Goal: Transaction & Acquisition: Purchase product/service

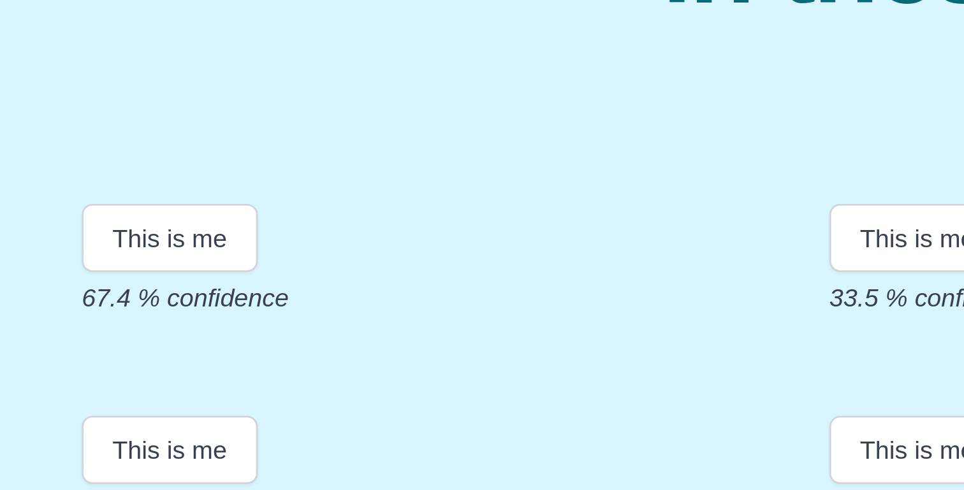
scroll to position [216, 0]
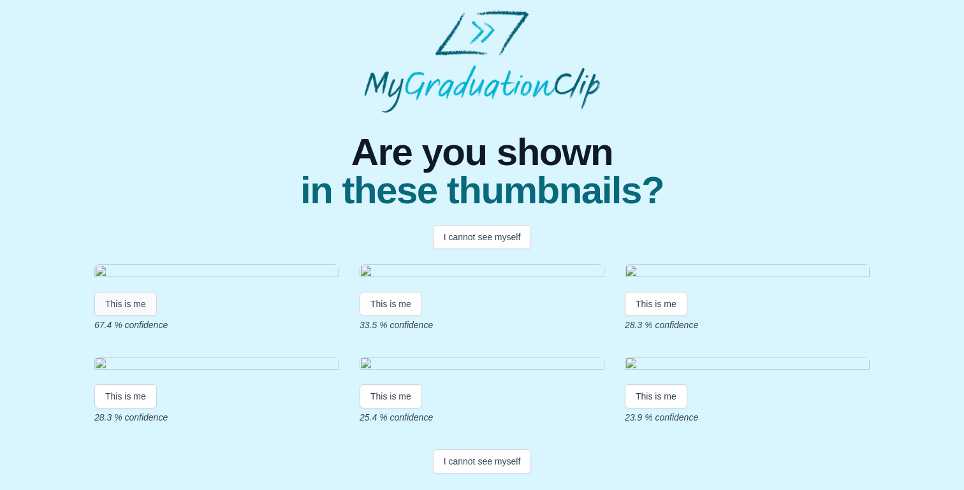
click at [131, 292] on button "This is me" at bounding box center [125, 304] width 63 height 24
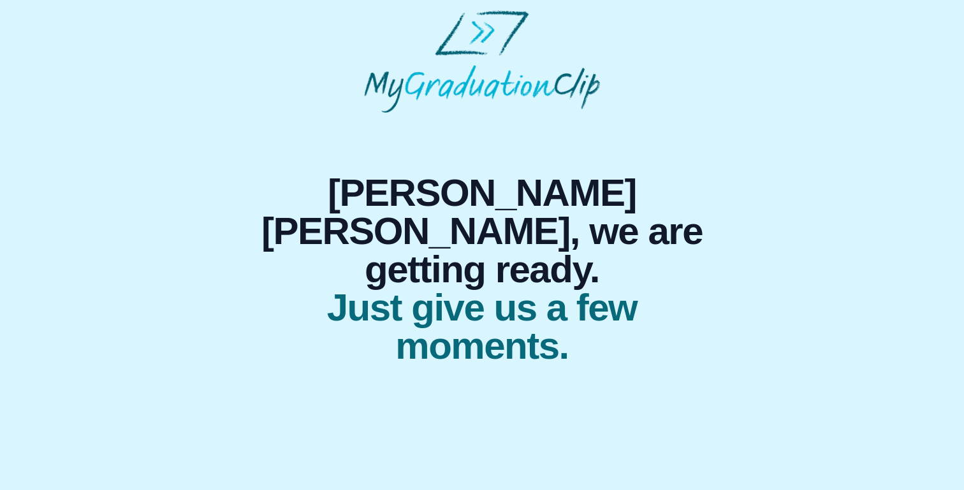
scroll to position [0, 0]
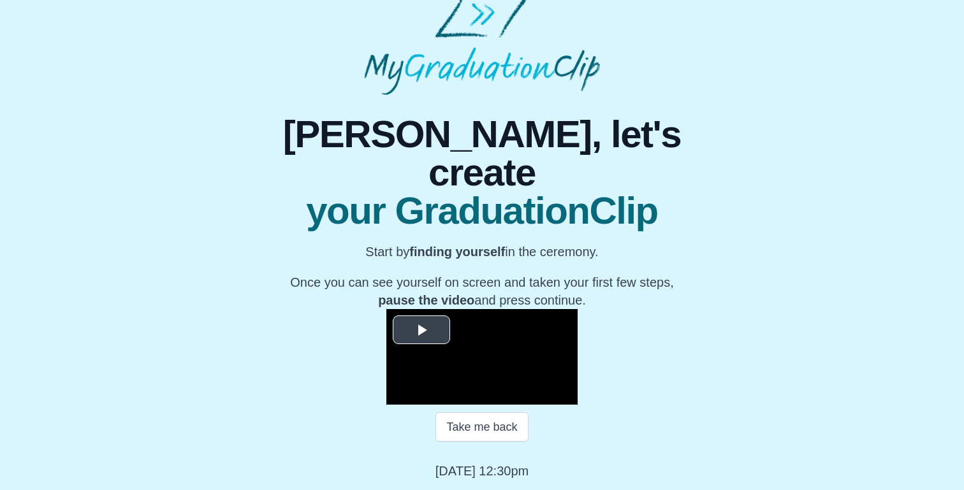
scroll to position [156, 0]
click at [422, 330] on span "Video Player" at bounding box center [422, 330] width 0 height 0
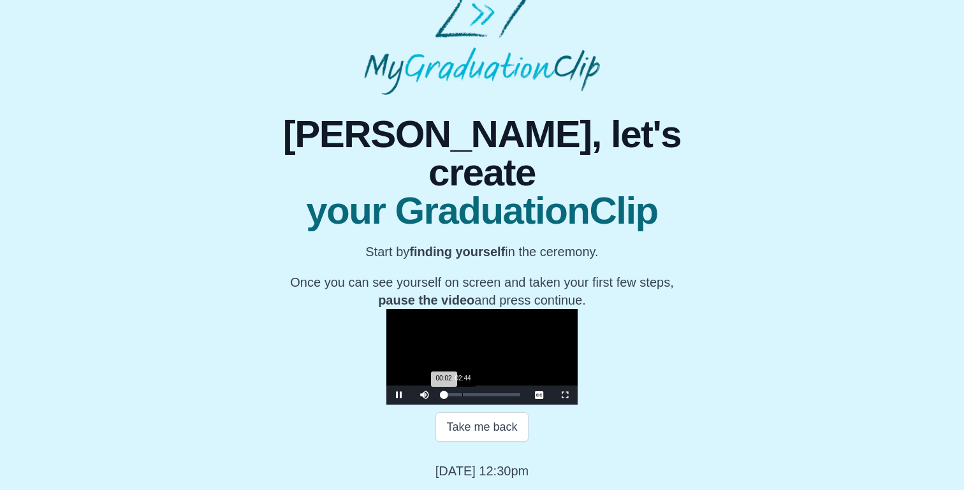
click at [438, 393] on div "Loaded : 0% 02:44 00:02 Progress : 0%" at bounding box center [482, 395] width 89 height 19
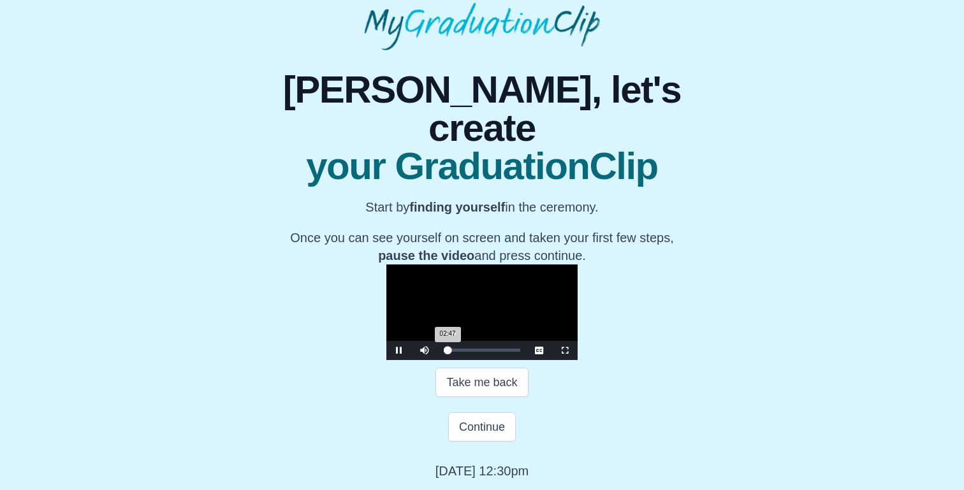
click at [444, 352] on div "Loaded : 0% 00:34 02:47 Progress : 0%" at bounding box center [482, 350] width 77 height 3
click at [438, 360] on div "Loaded : 0% 00:05 01:09 Progress : 0%" at bounding box center [482, 350] width 89 height 19
click at [438, 360] on div "Loaded : 0% 06:49 00:10 Progress : 0%" at bounding box center [482, 350] width 89 height 19
click at [438, 360] on div "Loaded : 0% 15:42 06:49 Progress : 0%" at bounding box center [482, 350] width 89 height 19
click at [440, 360] on div "Loaded : 0% 21:01 21:01 Progress : 0%" at bounding box center [482, 350] width 89 height 19
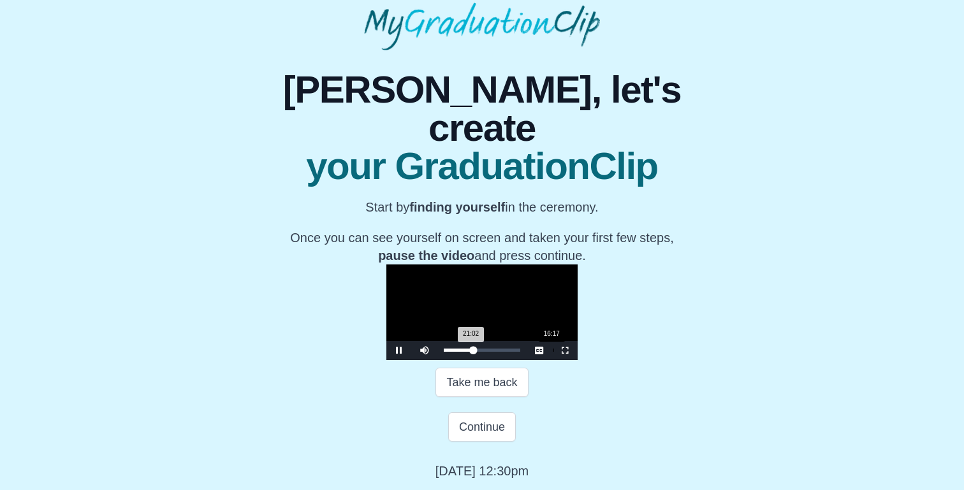
click at [438, 360] on div "Loaded : 0% 16:17 21:02 Progress : 0%" at bounding box center [482, 350] width 89 height 19
click at [438, 360] on div "Loaded : 0% 15:14 16:17 Progress : 0%" at bounding box center [482, 350] width 89 height 19
click at [438, 360] on div "Loaded : 0% 12:29 12:29 Progress : 0%" at bounding box center [482, 350] width 89 height 19
click at [438, 360] on div "Loaded : 0% 10:19 12:30 Progress : 0%" at bounding box center [482, 350] width 89 height 19
click at [438, 360] on div "Loaded : 0% 09:11 10:19 Progress : 0%" at bounding box center [482, 350] width 89 height 19
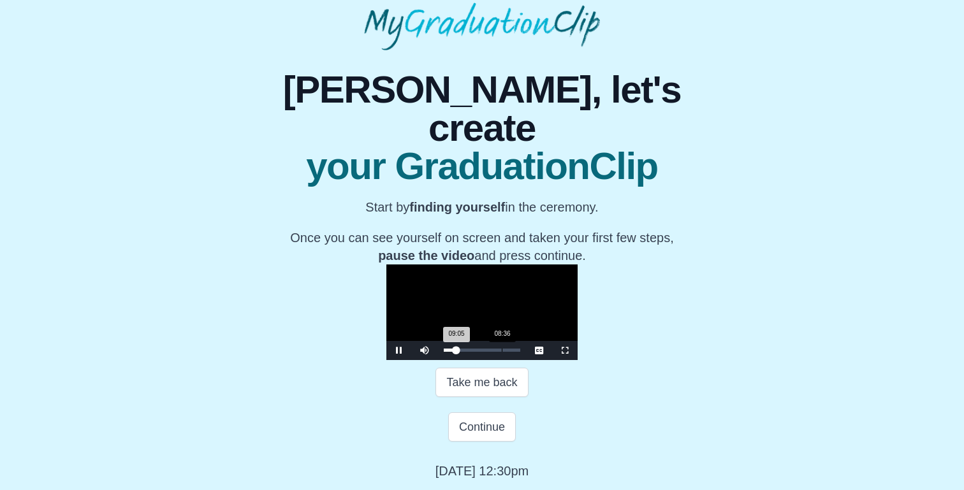
click at [438, 360] on div "Loaded : 0% 08:36 09:05 Progress : 0%" at bounding box center [482, 350] width 89 height 19
click at [444, 352] on div "07:28 Progress : 0%" at bounding box center [449, 350] width 11 height 3
click at [438, 360] on div "Loaded : 0% 07:00 07:28 Progress : 0%" at bounding box center [482, 350] width 89 height 19
click at [438, 360] on div "Loaded : 0% 04:44 04:44 Progress : 0%" at bounding box center [482, 350] width 89 height 19
click at [438, 360] on div "Loaded : 0% 03:13 04:44 Progress : 0%" at bounding box center [482, 350] width 89 height 19
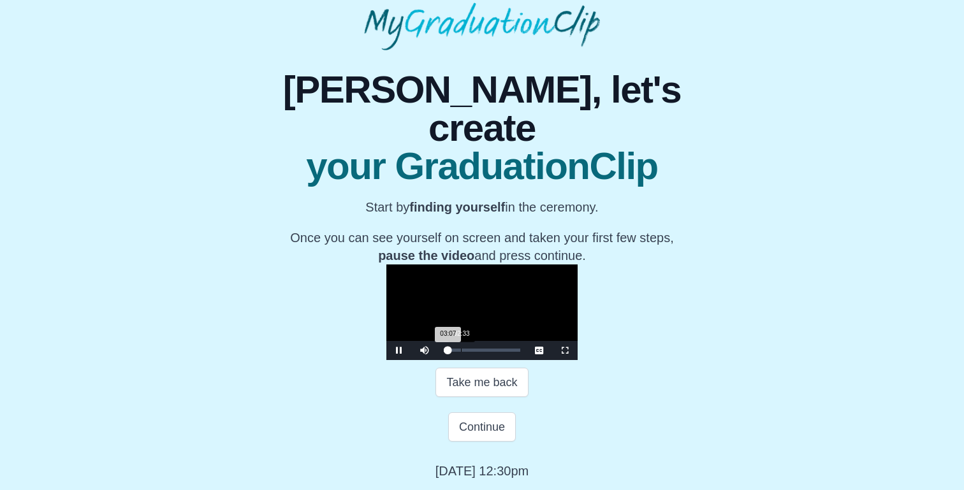
click at [438, 360] on div "Loaded : 0% 02:33 03:07 Progress : 0%" at bounding box center [482, 350] width 89 height 19
click at [438, 360] on div "Loaded : 0% 01:59 01:59 Progress : 0%" at bounding box center [482, 350] width 89 height 19
click at [470, 397] on button "Take me back" at bounding box center [482, 382] width 92 height 29
click at [444, 352] on div "Loaded : 0% 10:47 00:00 Progress : 0%" at bounding box center [482, 350] width 77 height 3
click at [444, 352] on div "07:23 Progress : 0%" at bounding box center [449, 350] width 10 height 3
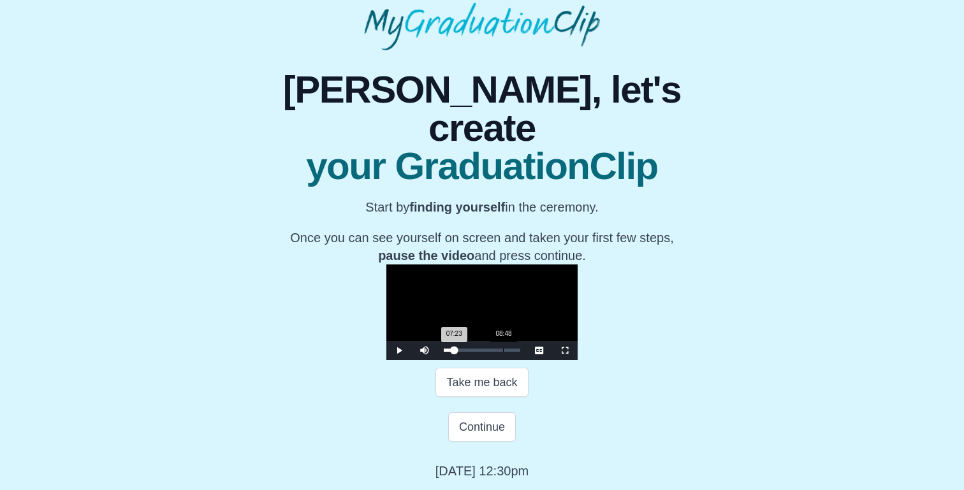
click at [444, 352] on div "Loaded : 0% 08:48 07:23 Progress : 0%" at bounding box center [482, 350] width 77 height 3
click at [438, 360] on div "Loaded : 0% 10:41 10:41 Progress : 0%" at bounding box center [482, 350] width 89 height 19
click at [444, 352] on div "Loaded : 0% 13:32 10:41 Progress : 0%" at bounding box center [482, 350] width 77 height 3
click at [438, 360] on div "Loaded : 0% 09:33 13:32 Progress : 0%" at bounding box center [482, 350] width 89 height 19
click at [438, 360] on div "Loaded : 0% 07:45 09:11 Progress : 0%" at bounding box center [482, 350] width 89 height 19
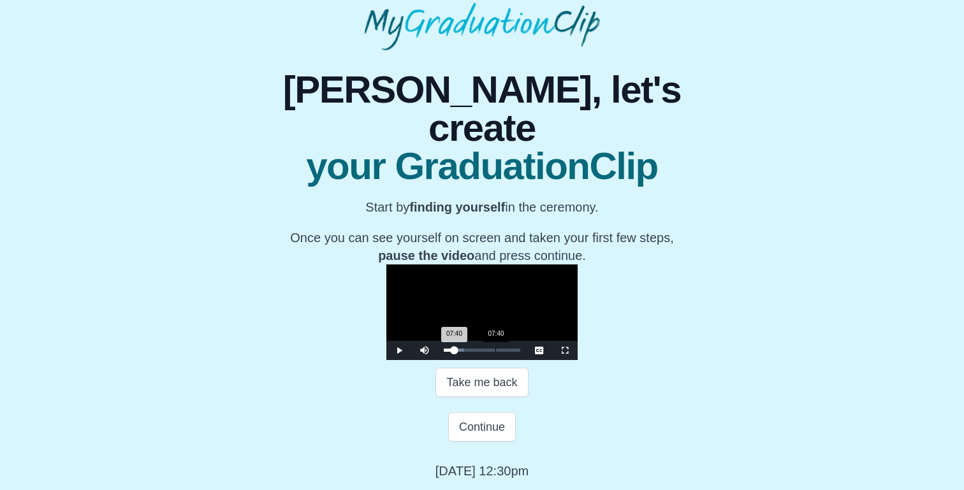
click at [438, 360] on div "Loaded : 0% 07:40 07:40 Progress : 0%" at bounding box center [482, 350] width 89 height 19
click at [444, 352] on div "05:35 Progress : 0%" at bounding box center [448, 350] width 8 height 3
click at [444, 352] on div "04:55 Progress : 0%" at bounding box center [447, 350] width 7 height 3
click at [444, 352] on div "04:32 Progress : 0%" at bounding box center [447, 350] width 6 height 3
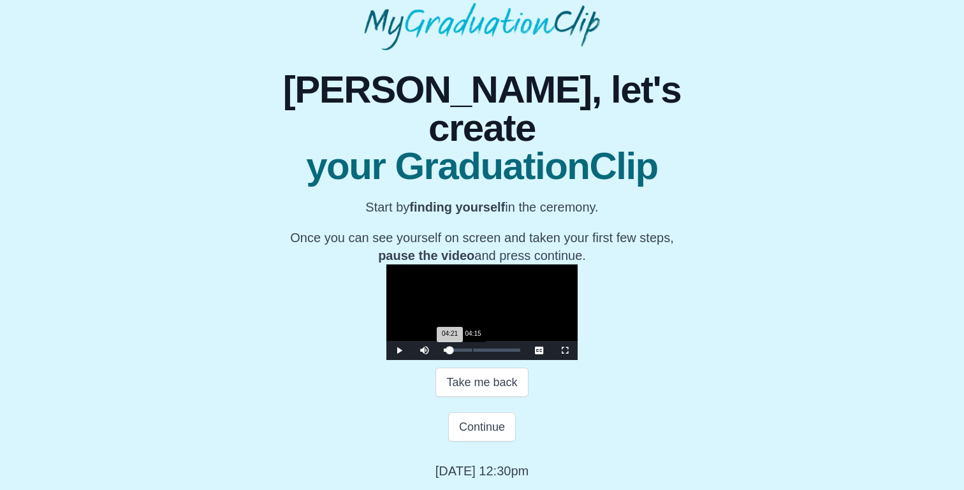
click at [444, 352] on div "04:21 Progress : 0%" at bounding box center [447, 350] width 6 height 3
click at [444, 352] on div "04:04 Progress : 0%" at bounding box center [447, 350] width 6 height 3
click at [444, 352] on div "03:47 Progress : 0%" at bounding box center [446, 350] width 5 height 3
click at [444, 352] on div "03:24 Progress : 0%" at bounding box center [446, 350] width 5 height 3
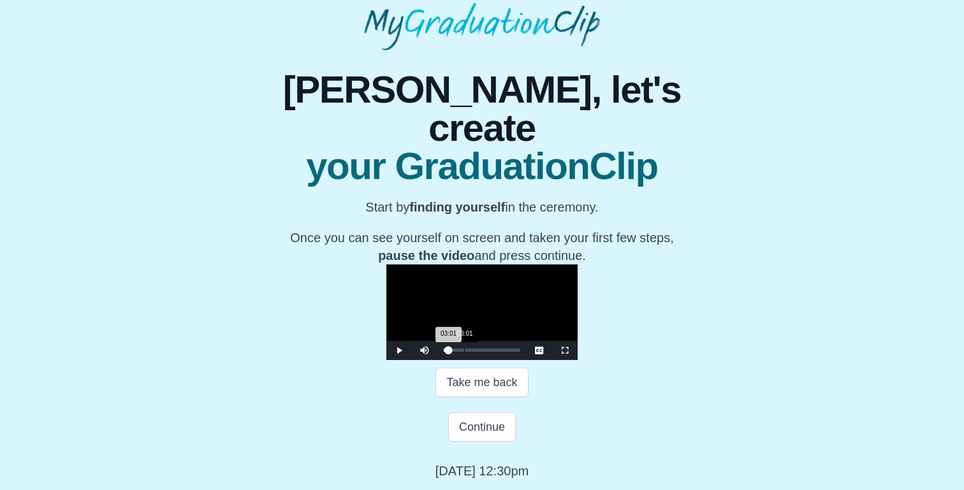
click at [444, 352] on div "03:01 Progress : 0%" at bounding box center [446, 350] width 5 height 3
click at [444, 352] on div "03:01 Progress : 0%" at bounding box center [446, 350] width 4 height 3
click at [444, 352] on div "02:50 Progress : 0%" at bounding box center [446, 350] width 4 height 3
click at [444, 352] on div "02:33 Progress : 0%" at bounding box center [446, 350] width 4 height 3
click at [444, 352] on div "02:27 Progress : 0%" at bounding box center [445, 350] width 3 height 3
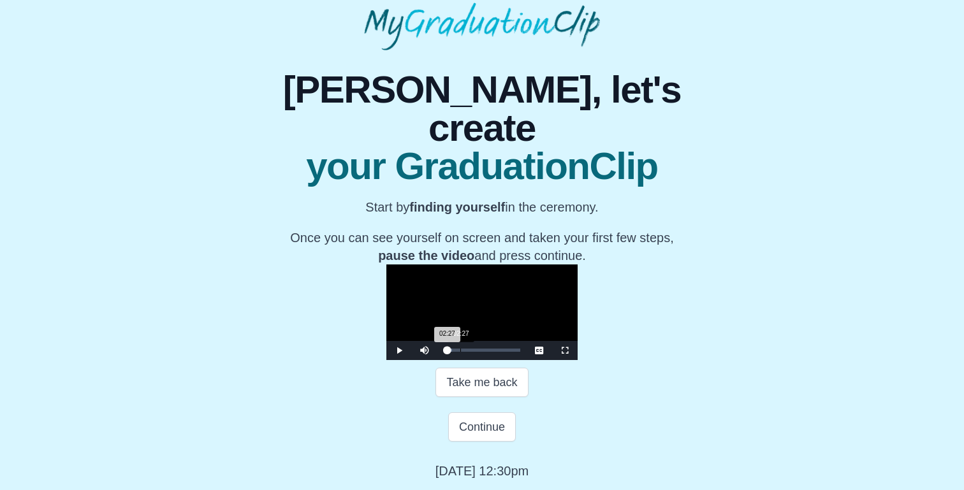
click at [444, 352] on div "02:27 Progress : 0%" at bounding box center [445, 350] width 3 height 3
click at [444, 352] on div "02:22 Progress : 0%" at bounding box center [445, 350] width 3 height 3
click at [399, 351] on span "Video Player" at bounding box center [399, 351] width 0 height 0
click at [444, 352] on div "02:46 Progress : 0%" at bounding box center [446, 350] width 4 height 3
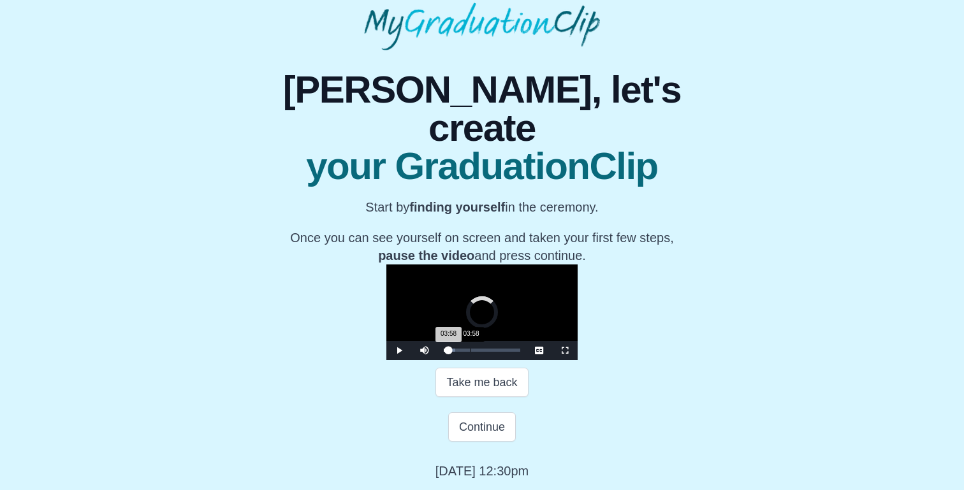
click at [444, 352] on div "03:58 Progress : 0%" at bounding box center [446, 350] width 5 height 3
click at [444, 352] on div "03:59 Progress : 0%" at bounding box center [447, 350] width 6 height 3
click at [444, 352] on div "04:22 Progress : 0%" at bounding box center [447, 350] width 6 height 3
click at [444, 352] on div "04:56 Progress : 0%" at bounding box center [447, 350] width 7 height 3
click at [444, 352] on div "05:35 Progress : 0%" at bounding box center [448, 350] width 8 height 3
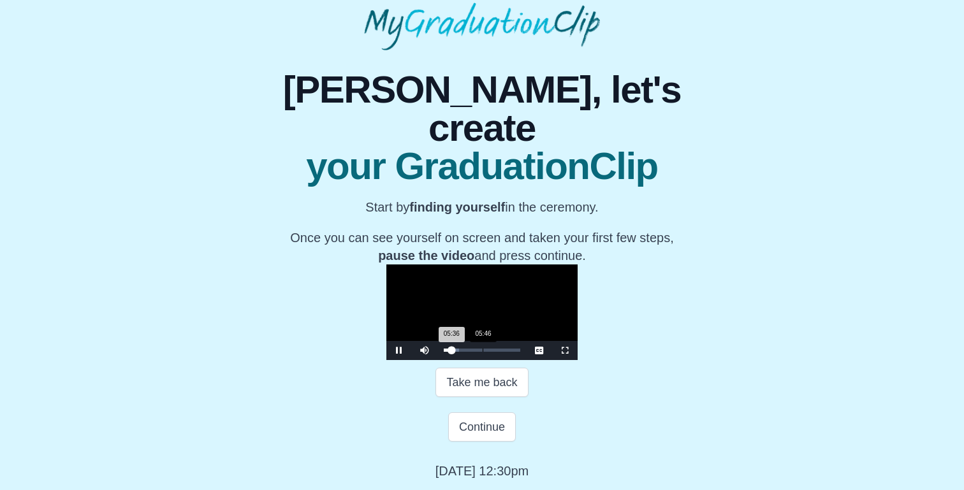
click at [444, 352] on div "05:36 Progress : 0%" at bounding box center [448, 350] width 8 height 3
click at [444, 352] on div "05:51 Progress : 0%" at bounding box center [448, 350] width 8 height 3
click at [444, 352] on div "06:54 Progress : 0%" at bounding box center [449, 350] width 10 height 3
click at [497, 352] on div "07:57" at bounding box center [497, 350] width 1 height 3
click at [444, 352] on div "07:58 Progress : 0%" at bounding box center [449, 350] width 11 height 3
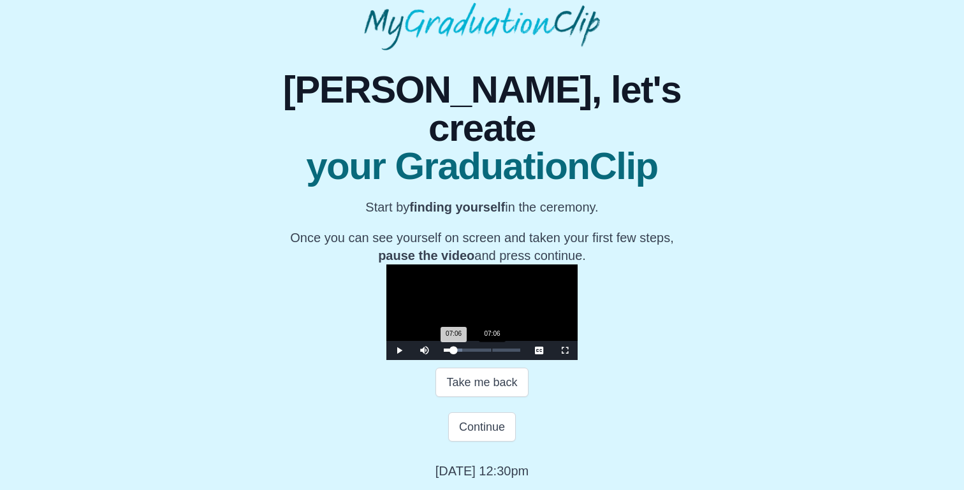
click at [444, 352] on div "07:06 Progress : 0%" at bounding box center [449, 350] width 10 height 3
click at [444, 352] on div "06:37 Progress : 0%" at bounding box center [449, 350] width 10 height 3
click at [444, 352] on div "07:06 Progress : 0%" at bounding box center [449, 350] width 10 height 3
click at [444, 352] on div "Loaded : 0% 07:51 07:45 Progress : 0%" at bounding box center [482, 350] width 77 height 3
click at [444, 352] on div "08:19 Progress : 0%" at bounding box center [449, 350] width 11 height 3
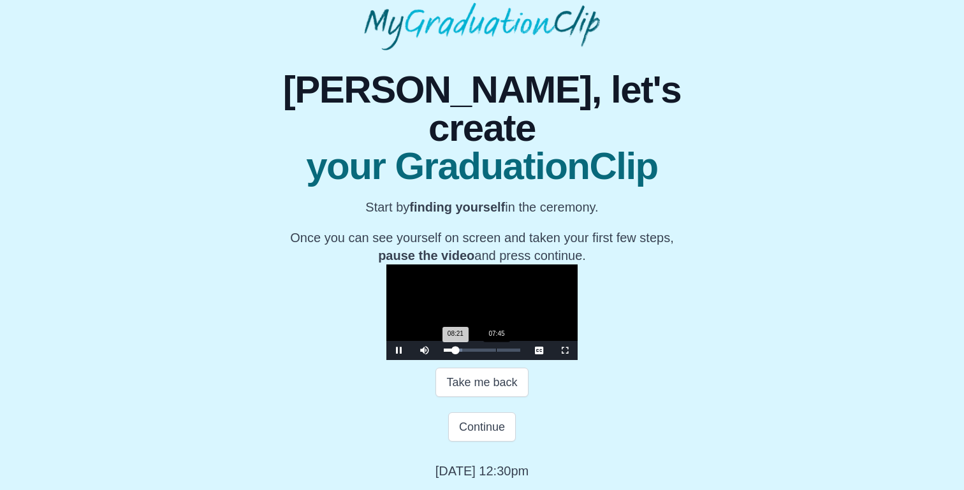
click at [444, 352] on div "08:21 Progress : 0%" at bounding box center [449, 350] width 11 height 3
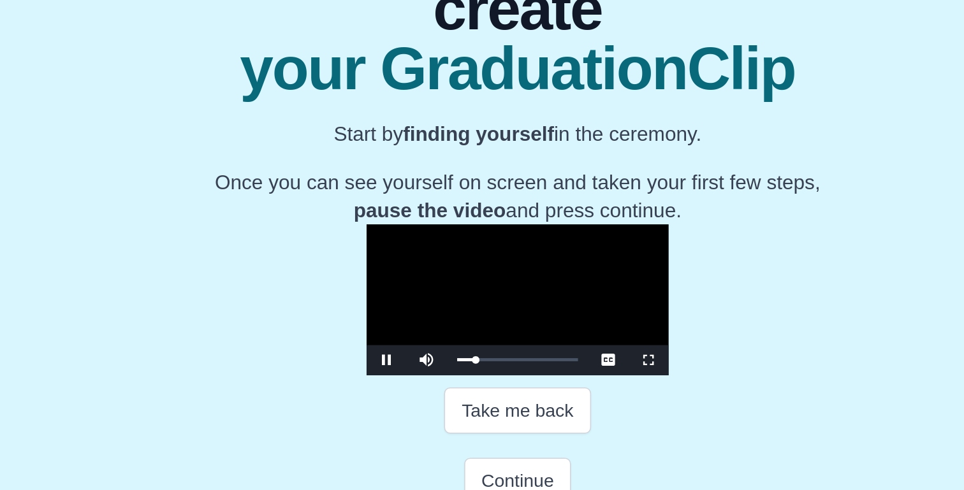
click at [399, 351] on span "Video Player" at bounding box center [399, 351] width 0 height 0
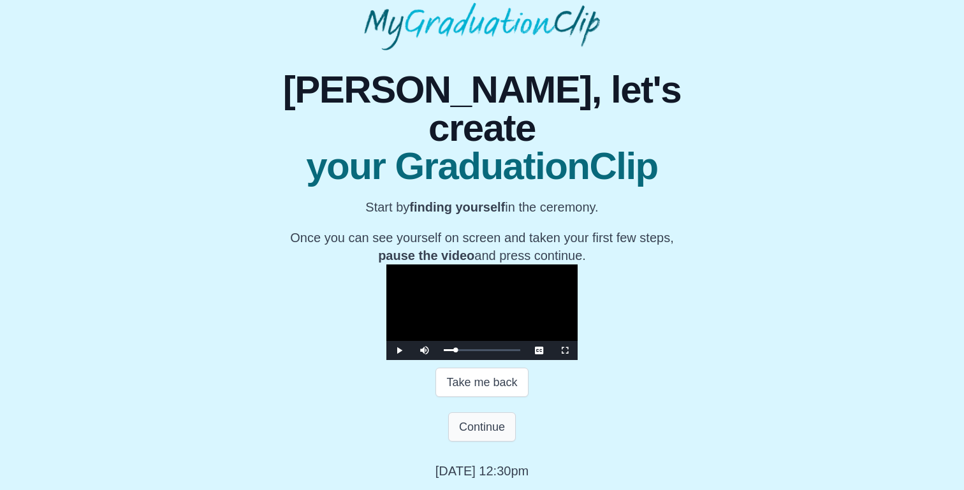
click at [476, 442] on button "Continue" at bounding box center [482, 427] width 68 height 29
click at [484, 423] on button "Continue" at bounding box center [482, 427] width 68 height 29
click at [482, 429] on button "Continue" at bounding box center [482, 427] width 68 height 29
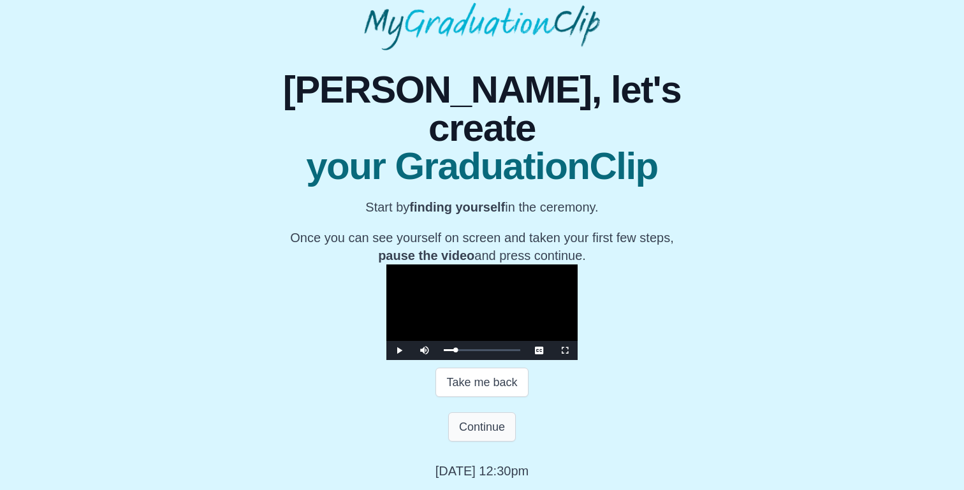
click at [482, 429] on button "Continue" at bounding box center [482, 427] width 68 height 29
click at [482, 429] on html "**********" at bounding box center [482, 213] width 964 height 553
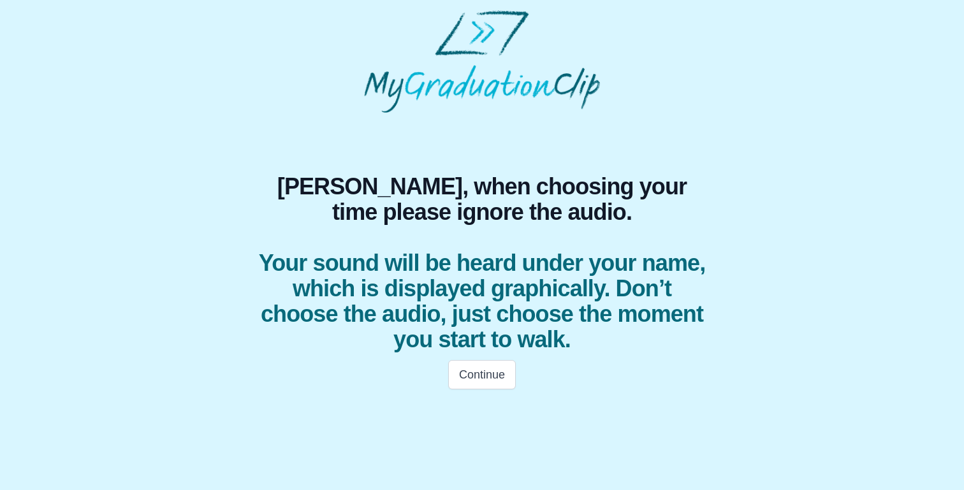
scroll to position [0, 0]
click at [647, 251] on span "Your sound will be heard under your name, which is displayed graphically. Don’t…" at bounding box center [482, 302] width 452 height 102
click at [493, 379] on button "Continue" at bounding box center [482, 374] width 68 height 29
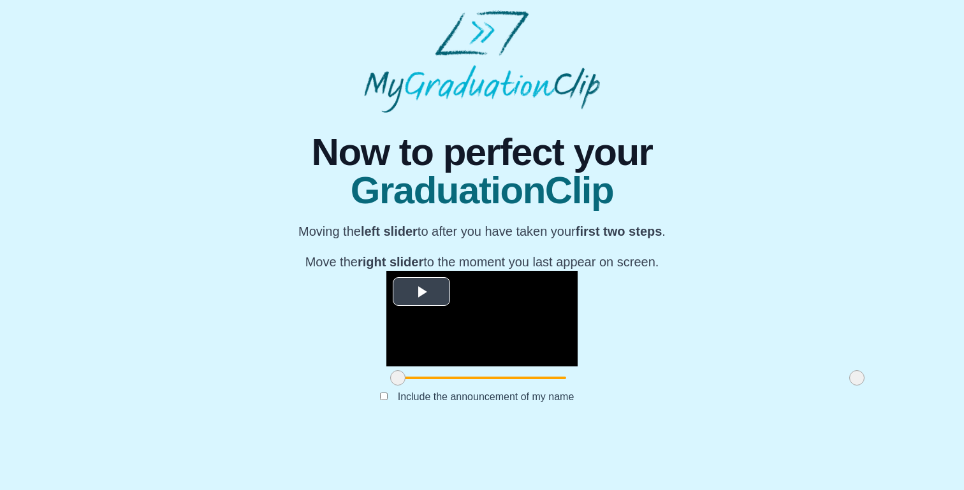
scroll to position [125, 0]
click at [422, 291] on span "Video Player" at bounding box center [422, 291] width 0 height 0
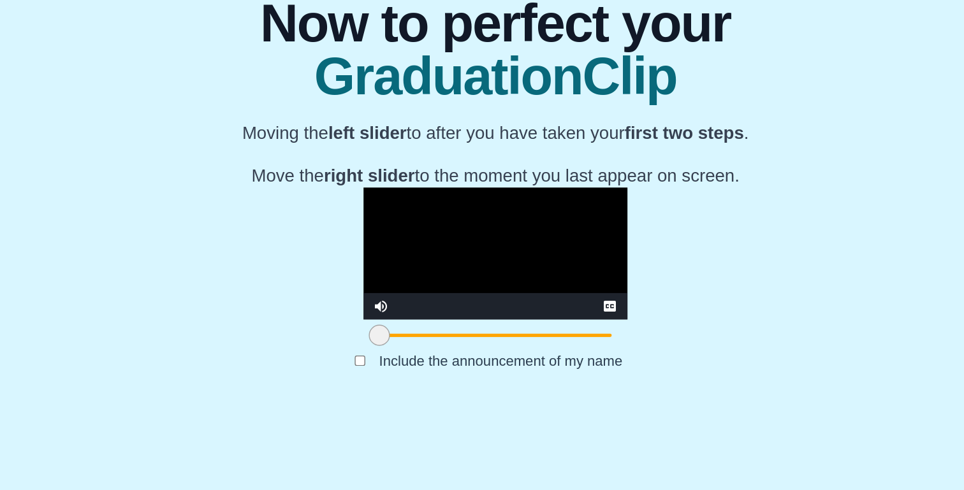
scroll to position [124, 0]
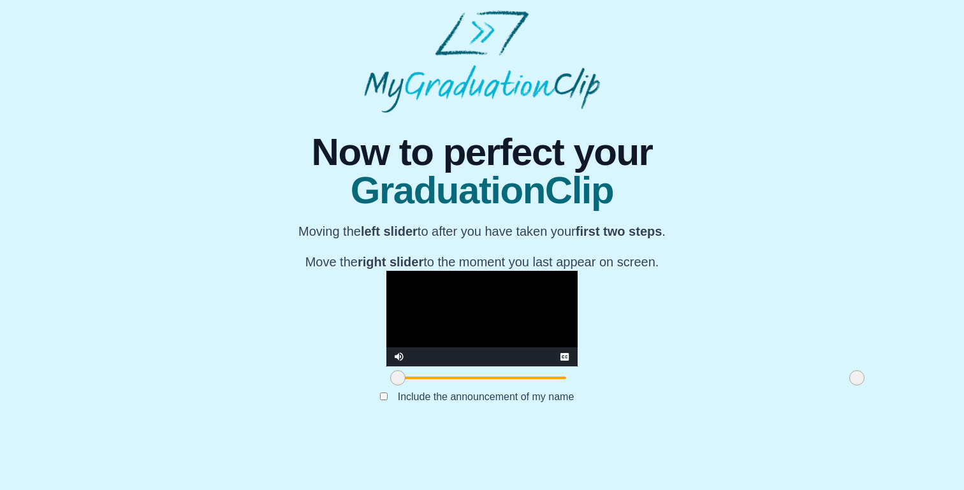
drag, startPoint x: 253, startPoint y: 435, endPoint x: 223, endPoint y: 434, distance: 30.0
click at [223, 429] on div "**********" at bounding box center [482, 271] width 944 height 316
drag, startPoint x: 712, startPoint y: 429, endPoint x: 549, endPoint y: 427, distance: 163.9
click at [686, 386] on span at bounding box center [693, 378] width 15 height 15
drag, startPoint x: 546, startPoint y: 427, endPoint x: 624, endPoint y: 429, distance: 78.5
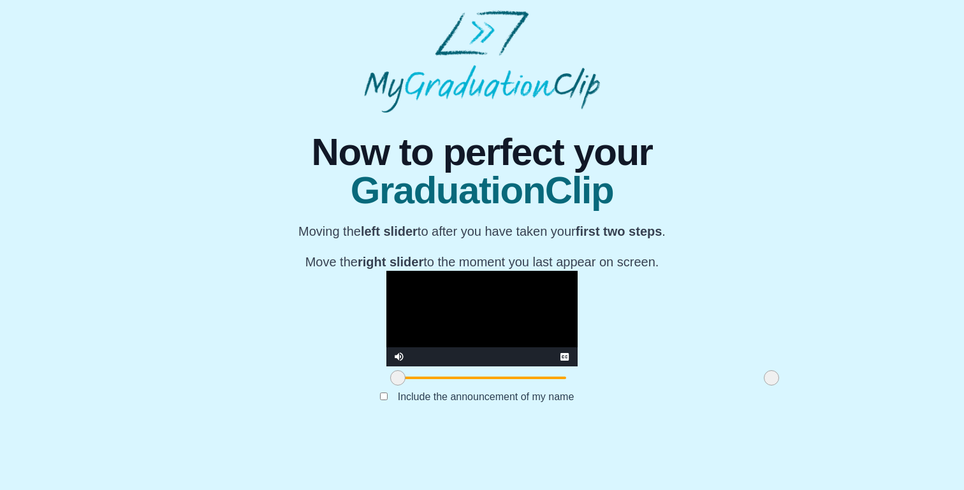
click at [764, 386] on span at bounding box center [771, 378] width 15 height 15
click at [450, 314] on video "Video Player" at bounding box center [482, 319] width 191 height 96
click at [387, 367] on video "Video Player" at bounding box center [482, 319] width 191 height 96
drag, startPoint x: 624, startPoint y: 427, endPoint x: 595, endPoint y: 427, distance: 29.3
click at [737, 386] on span at bounding box center [744, 378] width 15 height 15
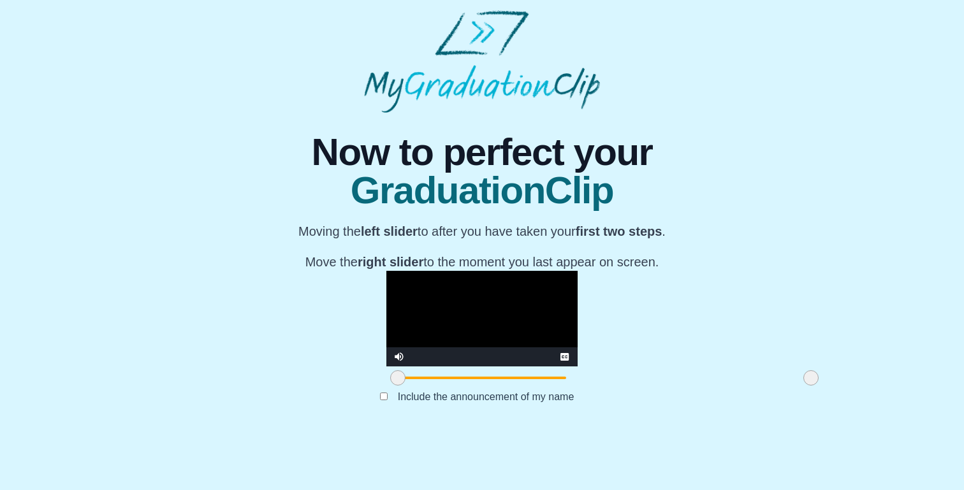
drag, startPoint x: 603, startPoint y: 427, endPoint x: 672, endPoint y: 427, distance: 68.9
click at [804, 386] on span at bounding box center [811, 378] width 15 height 15
drag, startPoint x: 666, startPoint y: 428, endPoint x: 674, endPoint y: 428, distance: 7.0
click at [804, 386] on span at bounding box center [811, 378] width 15 height 15
click at [556, 253] on p "Move the right slider to the moment you last appear on screen." at bounding box center [481, 262] width 367 height 18
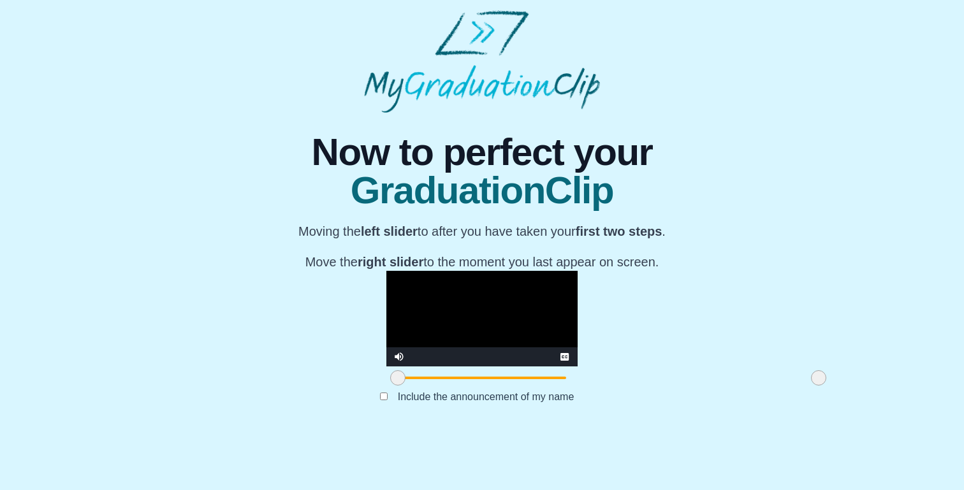
scroll to position [125, 0]
drag, startPoint x: 538, startPoint y: 217, endPoint x: 681, endPoint y: 198, distance: 143.5
click at [578, 271] on video "Video Player" at bounding box center [482, 319] width 191 height 96
drag, startPoint x: 254, startPoint y: 431, endPoint x: 247, endPoint y: 431, distance: 7.7
click at [390, 386] on span at bounding box center [397, 378] width 15 height 15
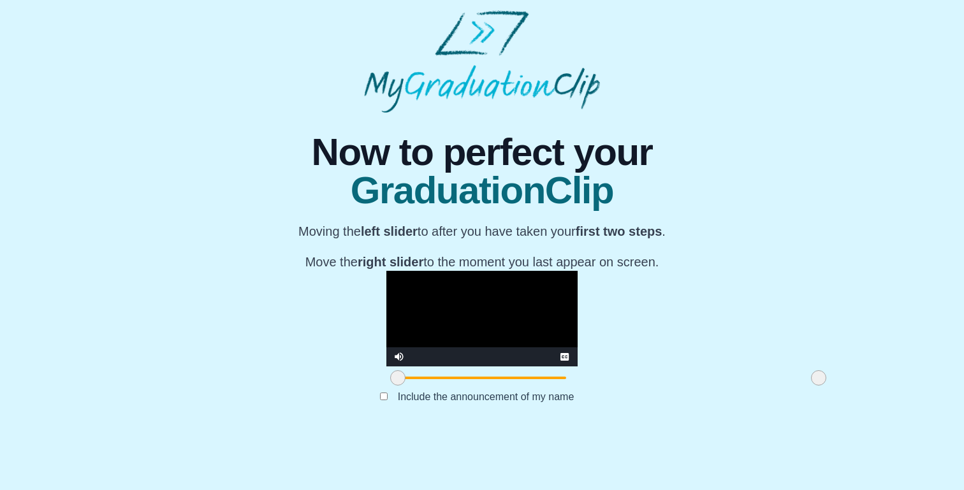
scroll to position [0, 0]
click at [609, 138] on span "Now to perfect your" at bounding box center [481, 152] width 367 height 38
click at [618, 230] on b "first two steps" at bounding box center [619, 232] width 87 height 14
drag, startPoint x: 249, startPoint y: 428, endPoint x: 228, endPoint y: 428, distance: 21.0
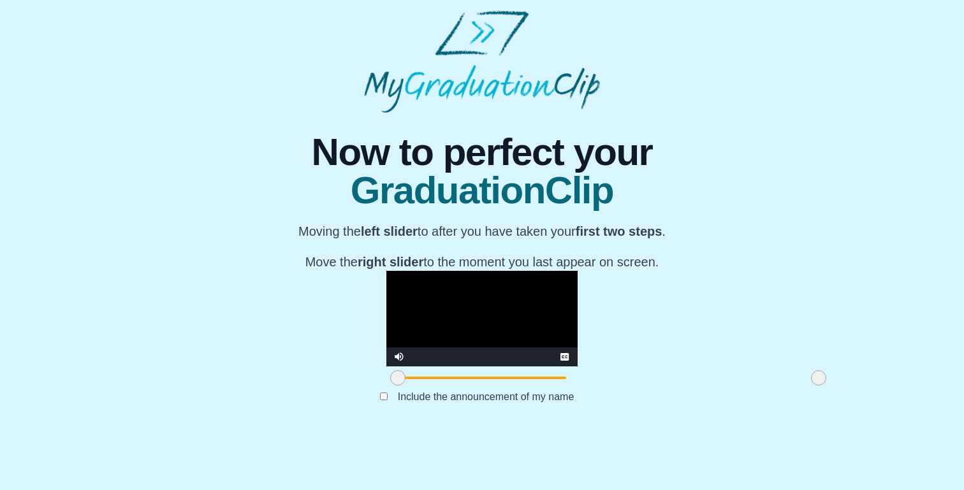
click at [228, 428] on div "**********" at bounding box center [482, 271] width 944 height 316
drag, startPoint x: 677, startPoint y: 427, endPoint x: 580, endPoint y: 420, distance: 97.9
click at [705, 390] on div at bounding box center [716, 378] width 23 height 23
click at [520, 408] on label "Include the announcement of my name" at bounding box center [486, 397] width 197 height 21
click at [385, 405] on div "Include the announcement of my name" at bounding box center [482, 397] width 482 height 15
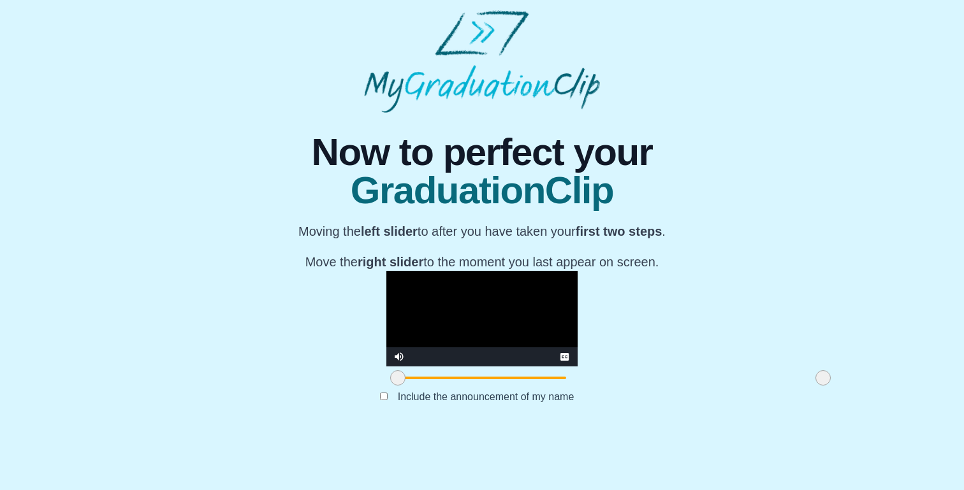
drag, startPoint x: 579, startPoint y: 431, endPoint x: 681, endPoint y: 433, distance: 101.4
click at [816, 386] on span at bounding box center [823, 378] width 15 height 15
click at [552, 253] on p "Move the right slider to the moment you last appear on screen." at bounding box center [481, 262] width 367 height 18
click at [397, 255] on b "right slider" at bounding box center [391, 262] width 66 height 14
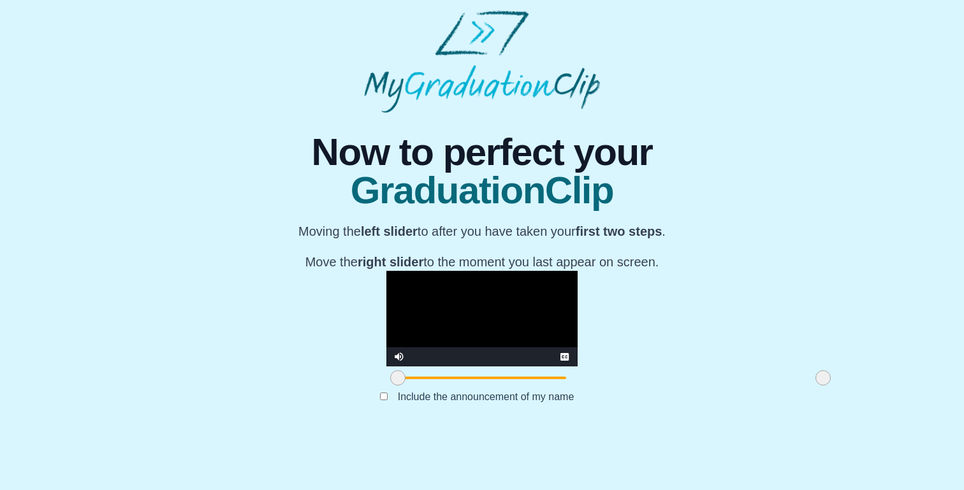
click at [401, 225] on b "left slider" at bounding box center [389, 232] width 57 height 14
click at [420, 181] on span "GraduationClip" at bounding box center [481, 191] width 367 height 38
drag, startPoint x: 515, startPoint y: 274, endPoint x: 663, endPoint y: 149, distance: 193.2
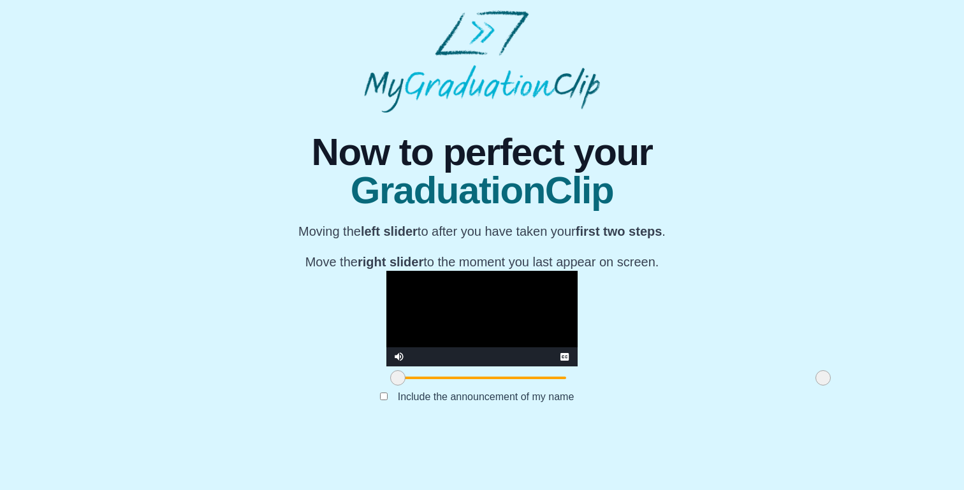
click at [578, 271] on video "Video Player" at bounding box center [482, 319] width 191 height 96
click at [565, 357] on span "Video Player" at bounding box center [565, 357] width 0 height 0
click at [619, 225] on b "first two steps" at bounding box center [619, 232] width 87 height 14
click at [510, 133] on span "Now to perfect your" at bounding box center [481, 152] width 367 height 38
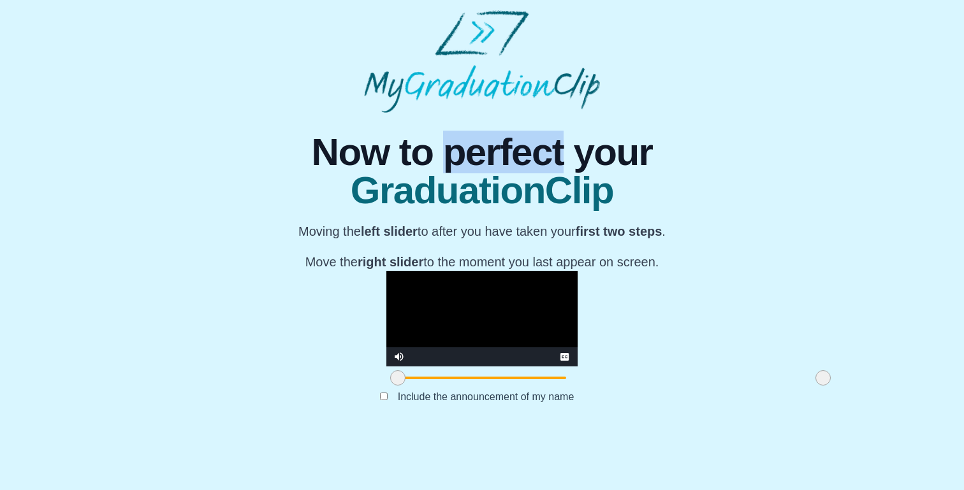
click at [510, 133] on span "Now to perfect your" at bounding box center [481, 152] width 367 height 38
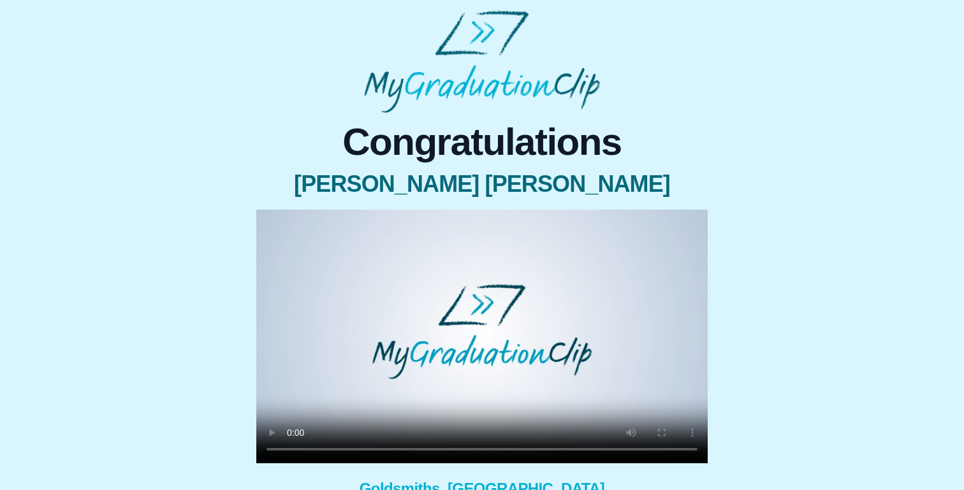
click at [292, 452] on video at bounding box center [482, 337] width 452 height 254
click at [371, 450] on video at bounding box center [482, 337] width 452 height 254
click at [395, 450] on video at bounding box center [482, 337] width 452 height 254
click at [428, 452] on video at bounding box center [482, 337] width 452 height 254
click at [453, 450] on video at bounding box center [482, 337] width 452 height 254
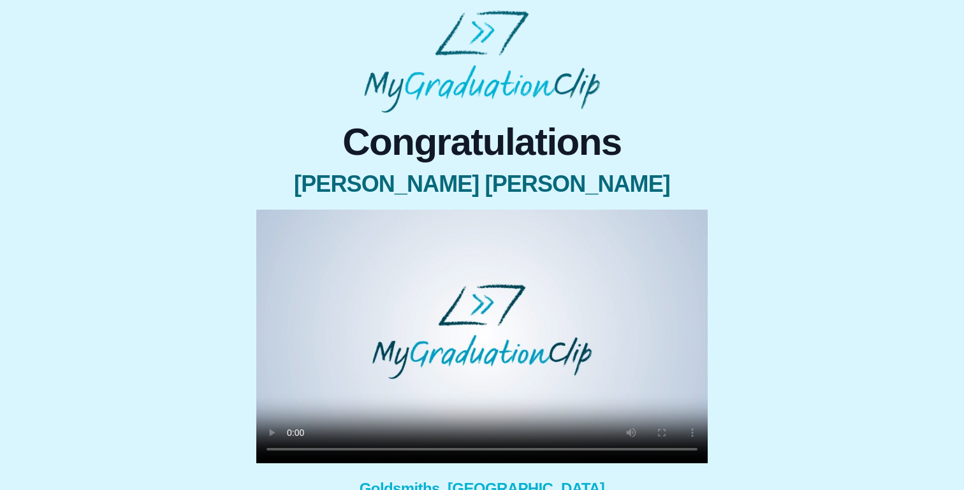
click at [409, 448] on video at bounding box center [482, 337] width 452 height 254
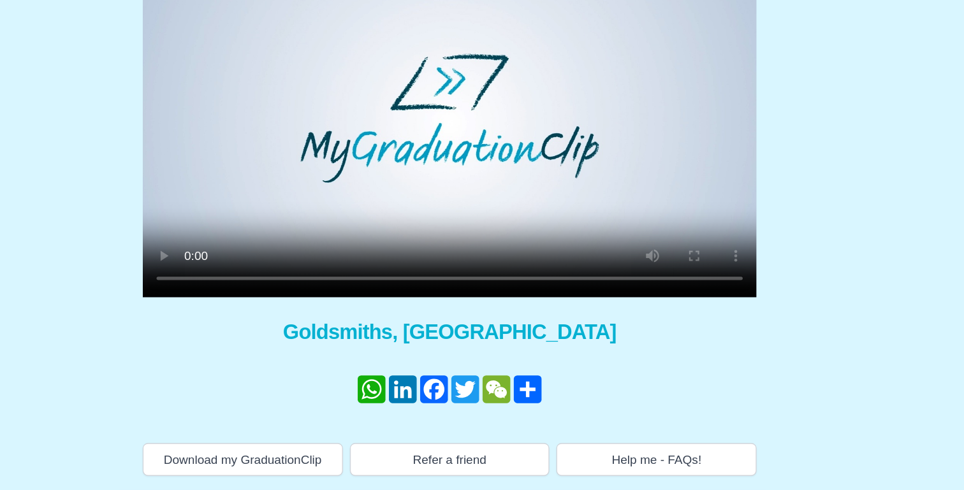
scroll to position [115, 0]
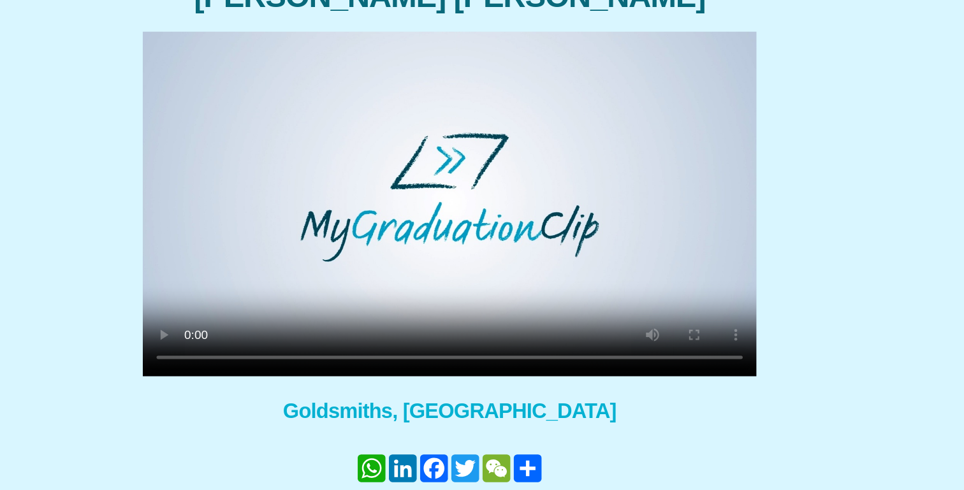
click at [377, 261] on video at bounding box center [482, 222] width 452 height 254
click at [365, 261] on video at bounding box center [482, 222] width 452 height 254
click at [357, 260] on video at bounding box center [482, 222] width 452 height 254
click at [382, 261] on video at bounding box center [482, 222] width 452 height 254
click at [372, 261] on video at bounding box center [482, 222] width 452 height 254
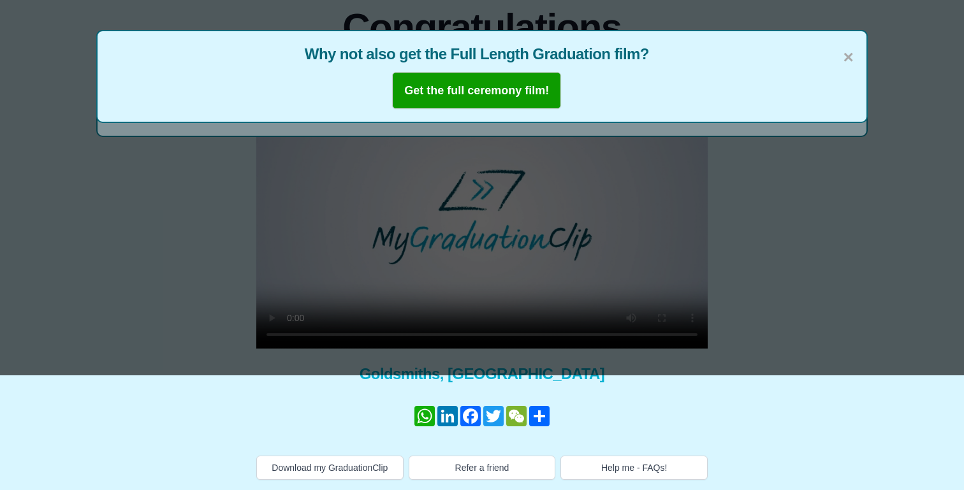
click at [501, 80] on button "Get the full ceremony film!" at bounding box center [476, 90] width 169 height 37
click at [853, 55] on span "×" at bounding box center [848, 57] width 10 height 27
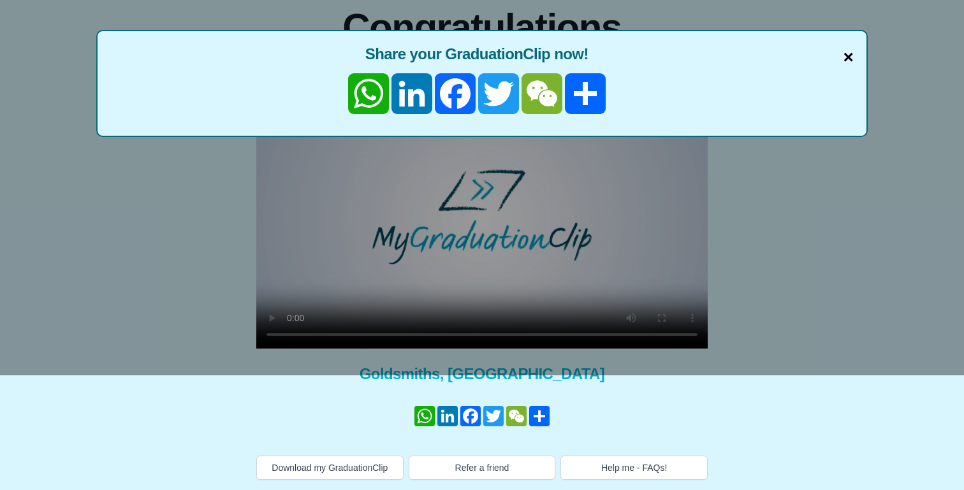
click at [846, 55] on span "×" at bounding box center [848, 57] width 10 height 27
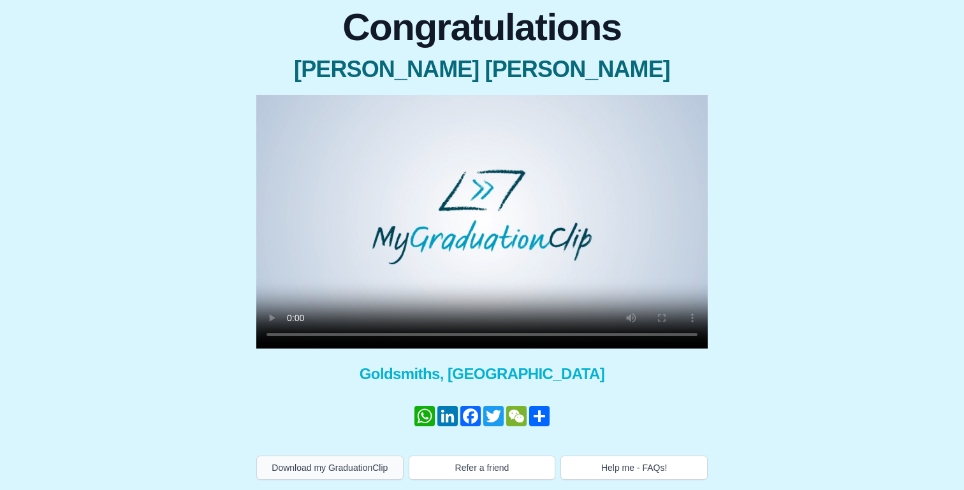
click at [353, 468] on button "Download my GraduationClip" at bounding box center [329, 468] width 147 height 24
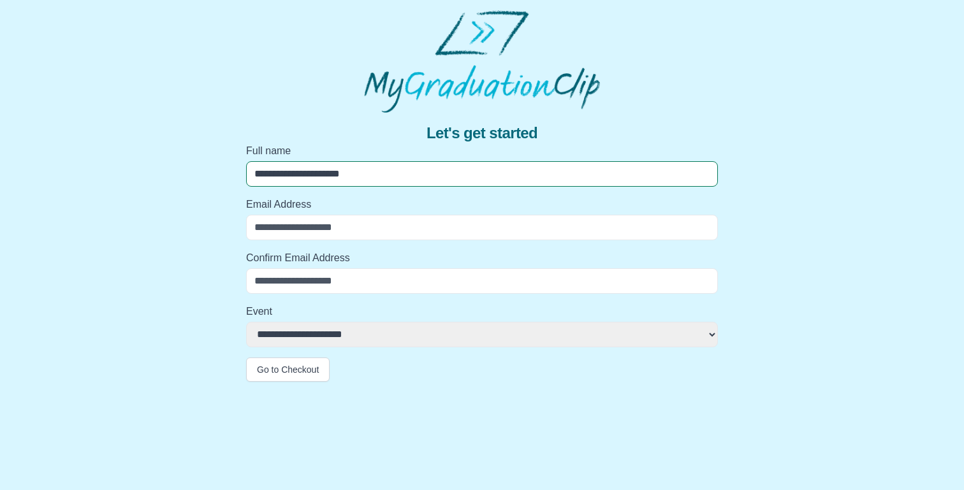
type input "**********"
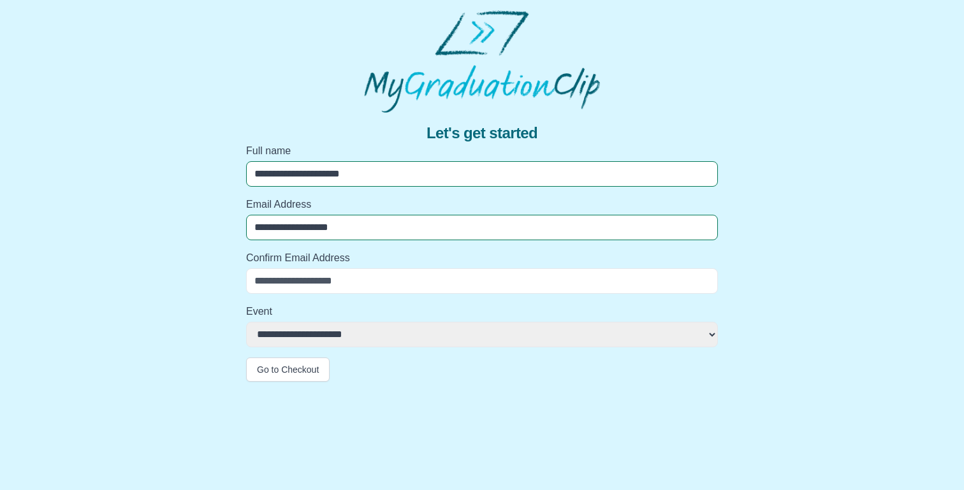
type input "**********"
select select "**********"
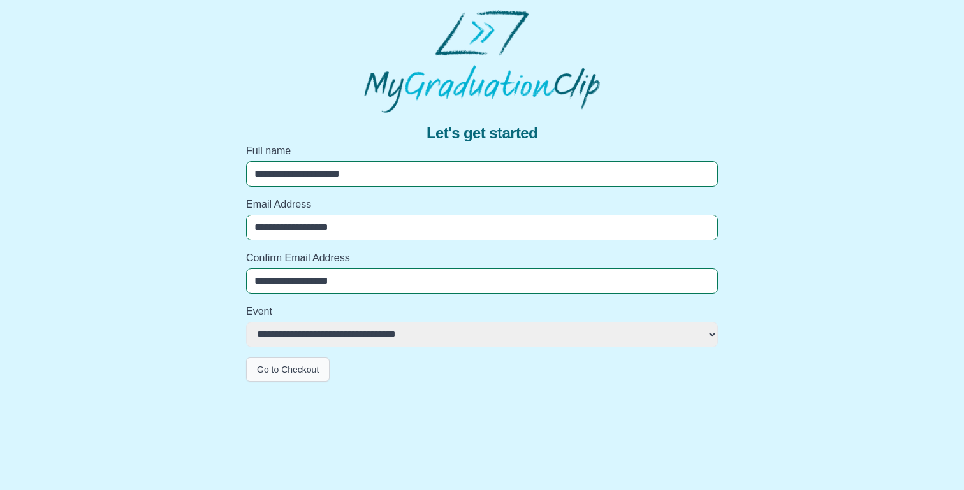
click at [293, 374] on button "Go to Checkout" at bounding box center [288, 370] width 84 height 24
